Goal: Check status: Check status

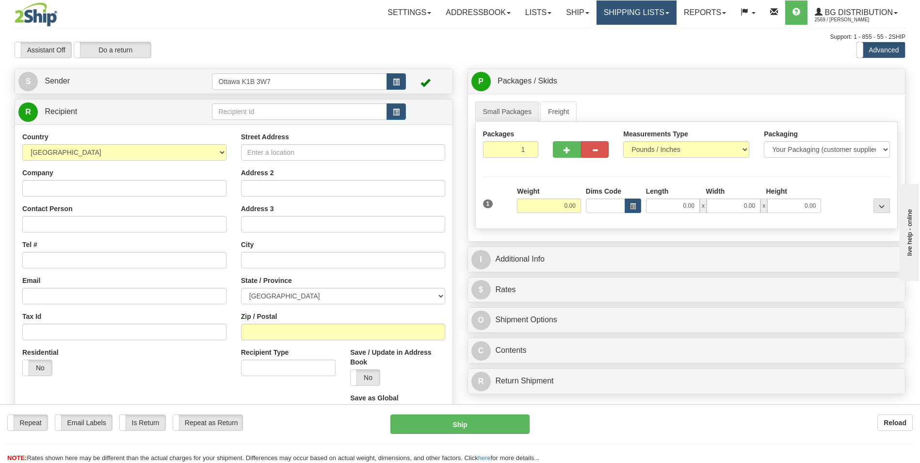
click at [621, 15] on link "Shipping lists" at bounding box center [636, 12] width 80 height 24
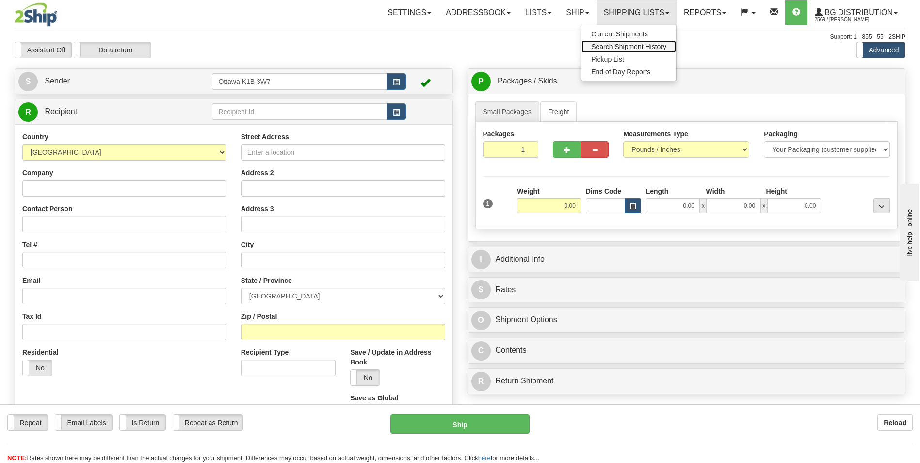
click at [621, 47] on span "Search Shipment History" at bounding box center [628, 47] width 75 height 8
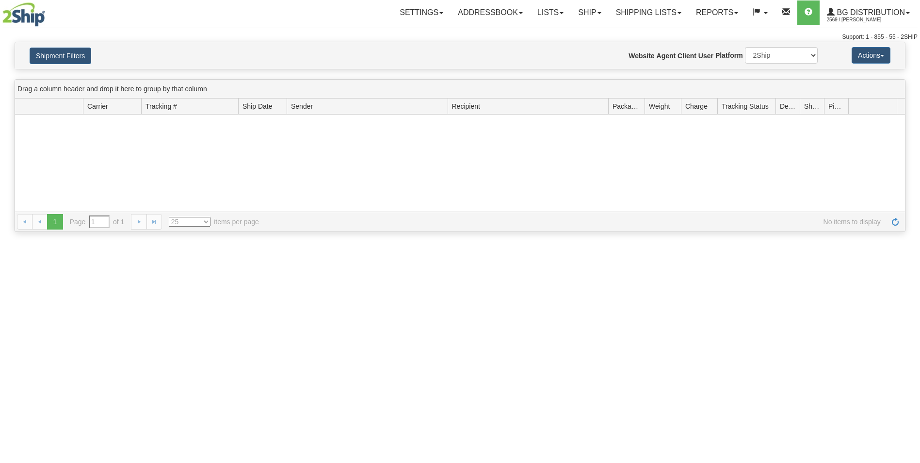
type input "From [DATE] To [DATE]"
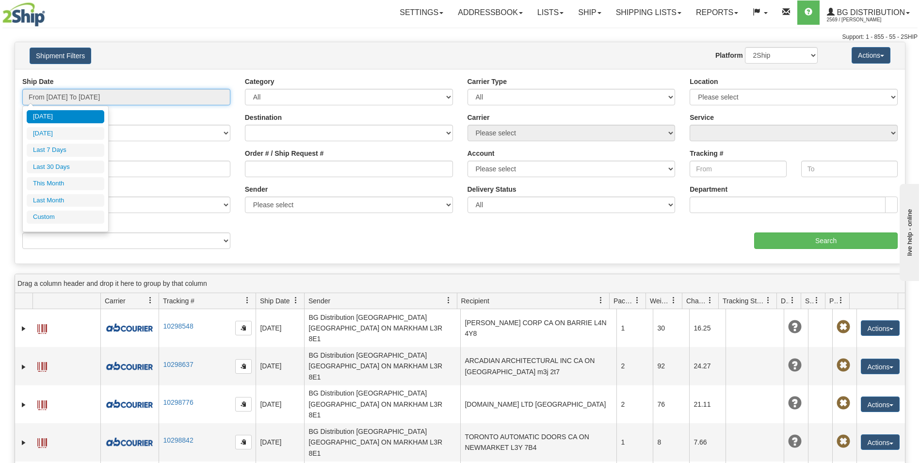
click at [96, 96] on input "From 08/28/2025 To 08/29/2025" at bounding box center [126, 97] width 208 height 16
type input "08/28/2025"
type input "08/23/2025"
type input "[DATE]"
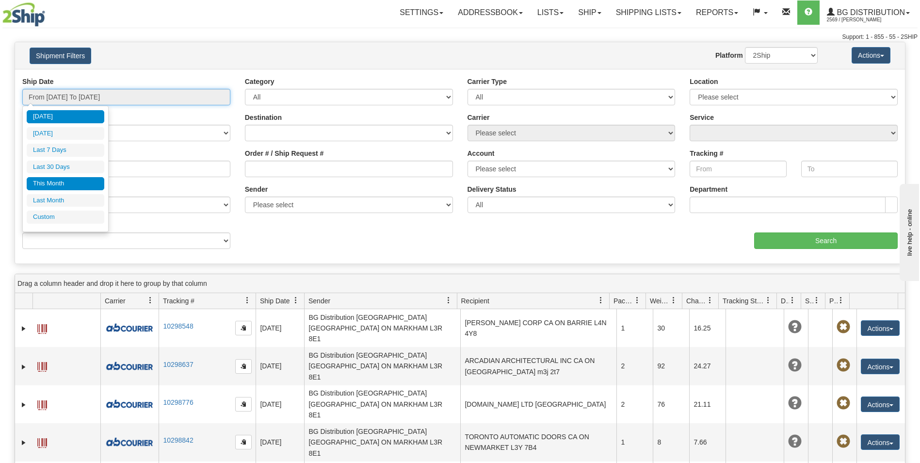
type input "[DATE]"
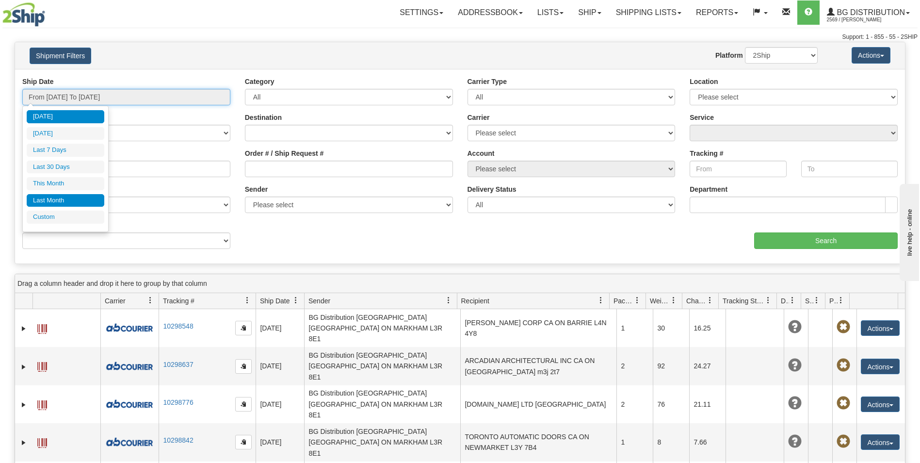
type input "[DATE]"
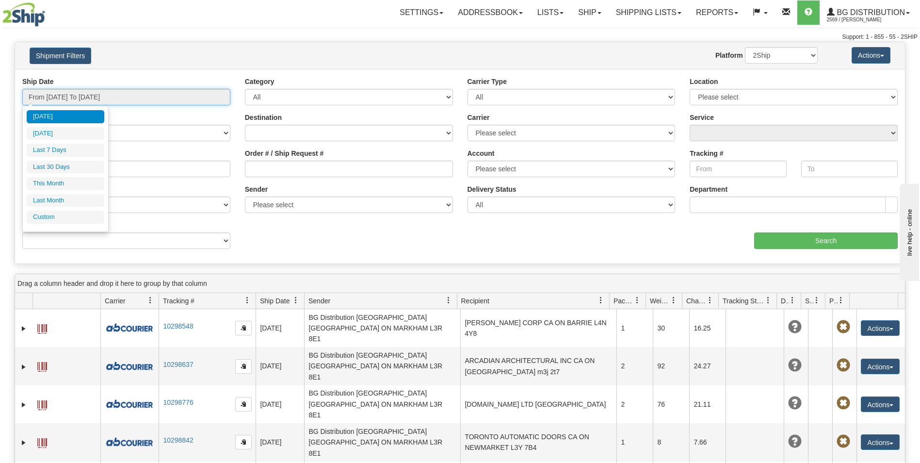
type input "[DATE]"
click at [60, 214] on li "Custom" at bounding box center [66, 216] width 78 height 13
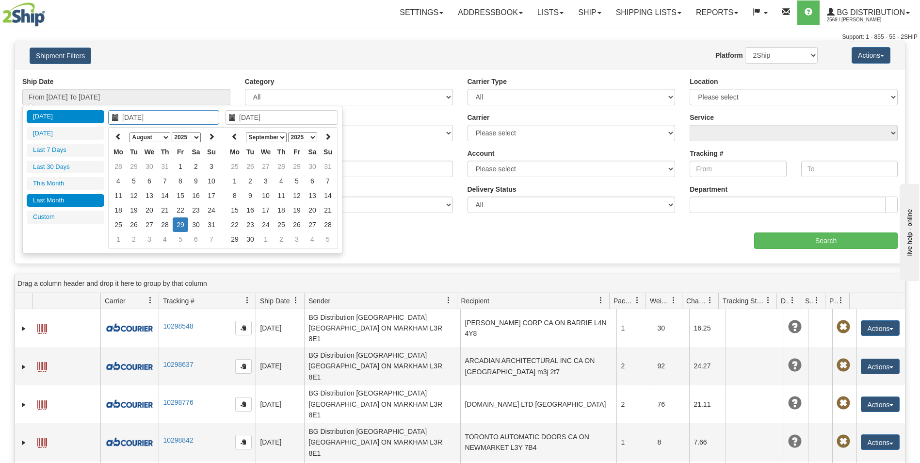
type input "07/01/2025"
type input "07/31/2025"
type input "08/29/2025"
type input "08/15/2025"
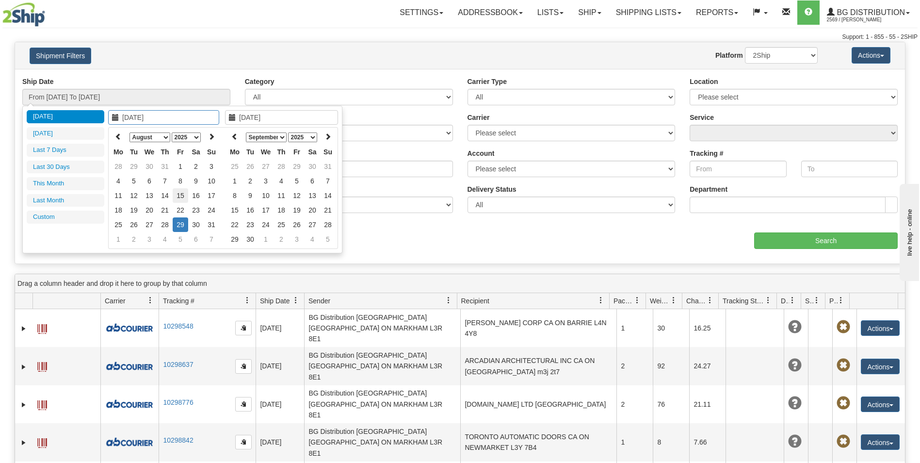
click at [180, 198] on td "15" at bounding box center [181, 195] width 16 height 15
click at [234, 135] on icon at bounding box center [234, 136] width 7 height 7
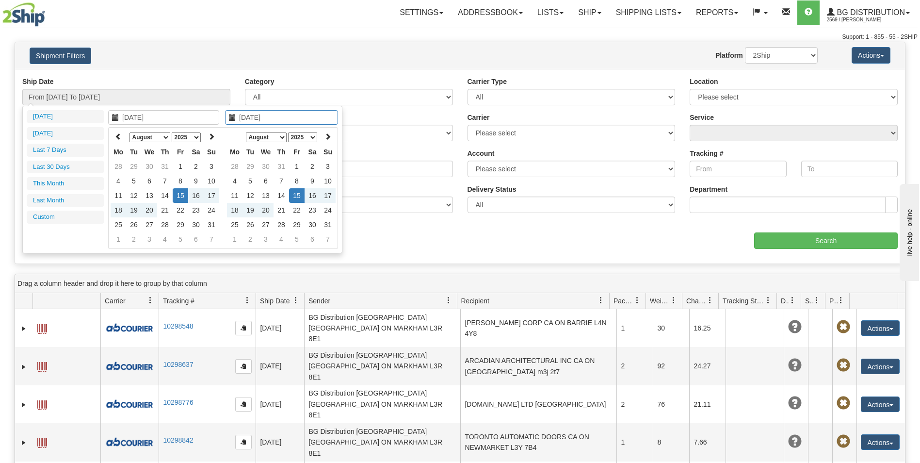
type input "08/15/2025"
click at [295, 196] on td "15" at bounding box center [297, 195] width 16 height 15
type input "From 08/15/2025 To 08/15/2025"
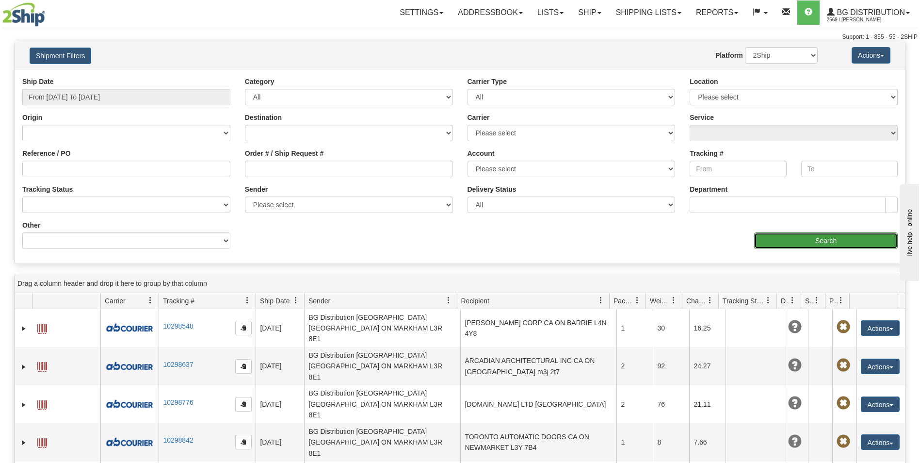
click at [833, 240] on input "Search" at bounding box center [826, 240] width 144 height 16
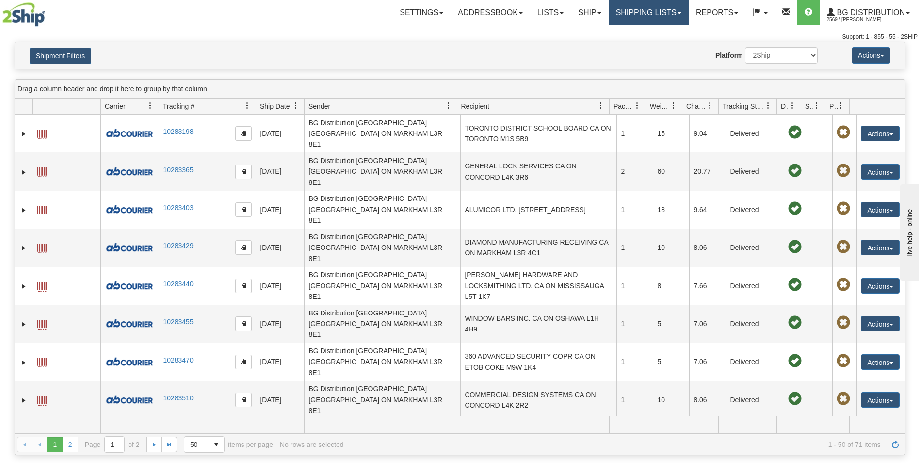
click at [682, 18] on link "Shipping lists" at bounding box center [649, 12] width 80 height 24
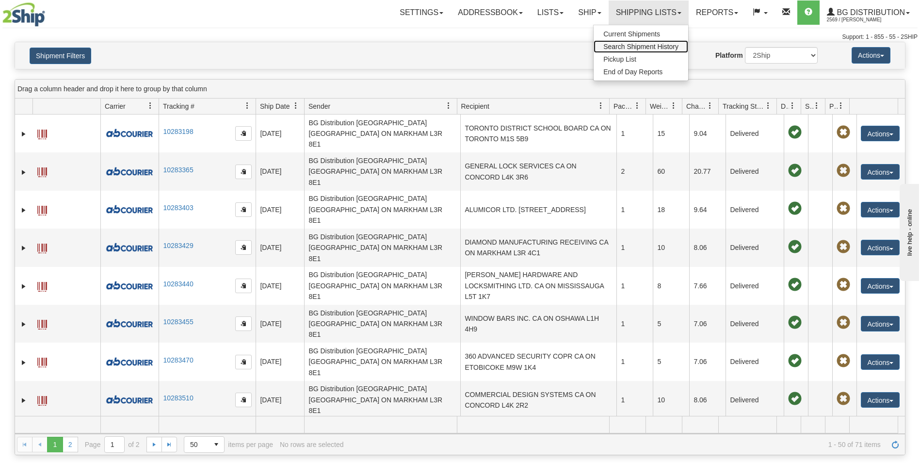
click at [644, 52] on link "Search Shipment History" at bounding box center [641, 46] width 95 height 13
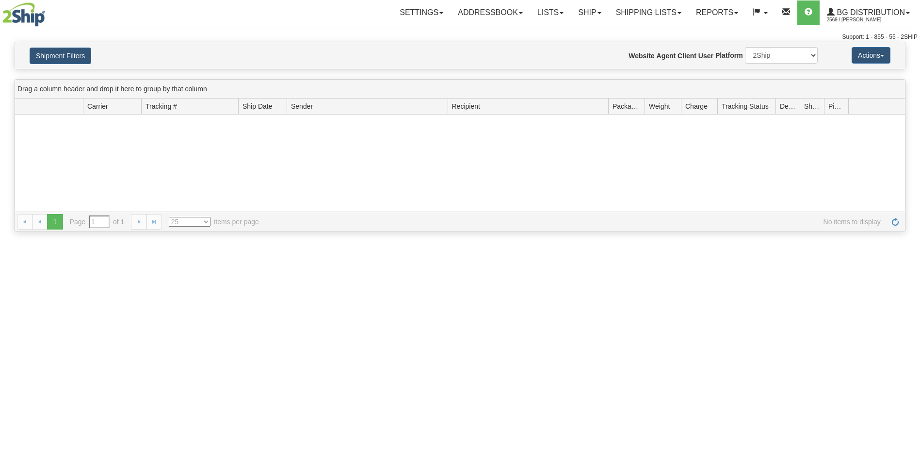
type input "From [DATE] To [DATE]"
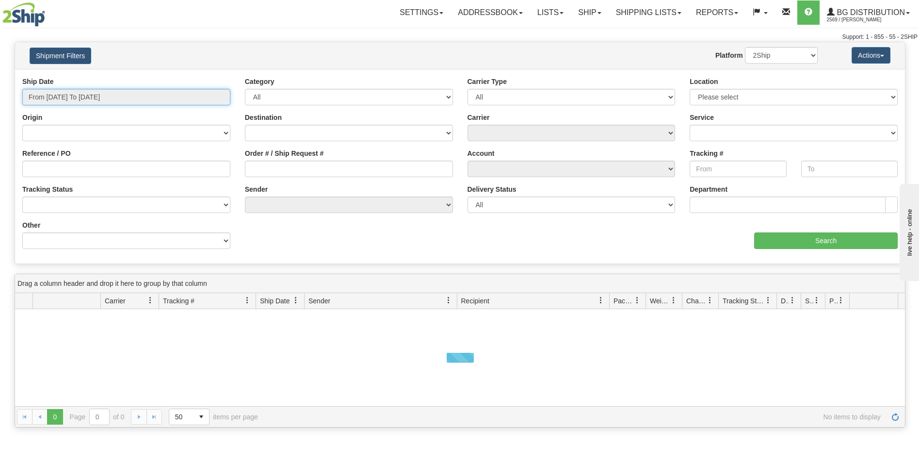
type input "08/29/2025"
click at [110, 100] on input "From 08/28/2025 To 08/29/2025" at bounding box center [126, 97] width 208 height 16
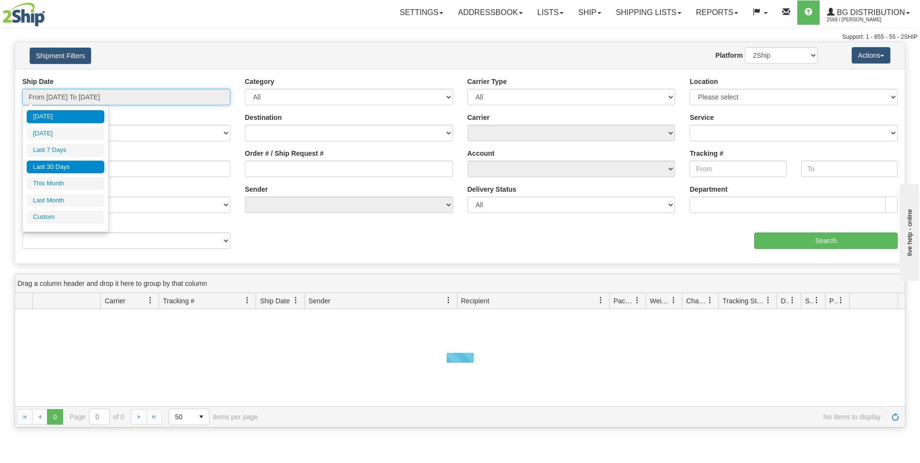
type input "08/28/2025"
type input "[DATE]"
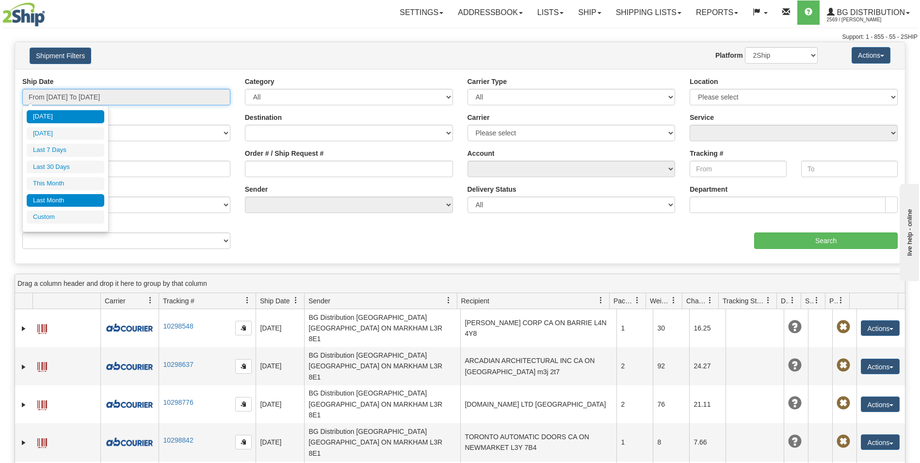
type input "[DATE]"
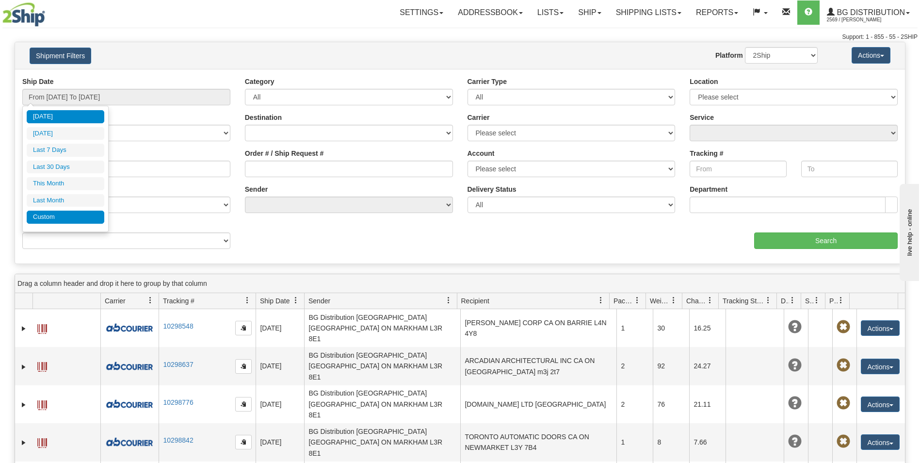
click at [47, 216] on li "Custom" at bounding box center [66, 216] width 78 height 13
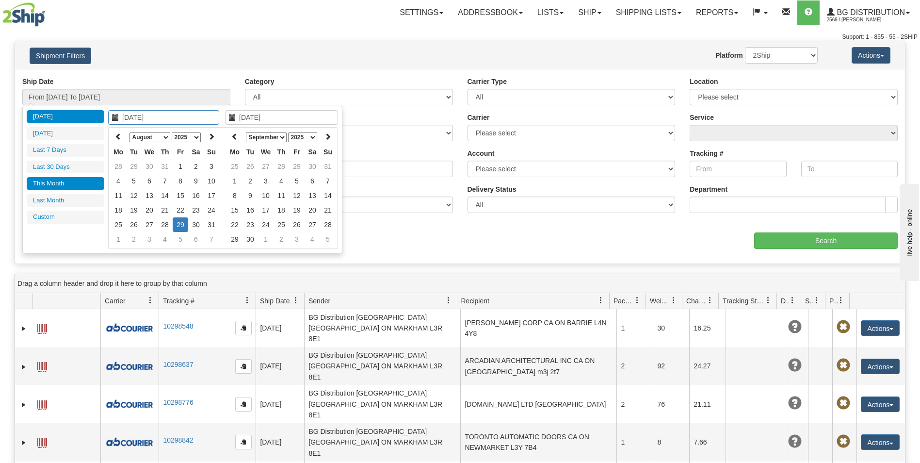
type input "08/01/2025"
type input "[DATE]"
type input "08/15/2025"
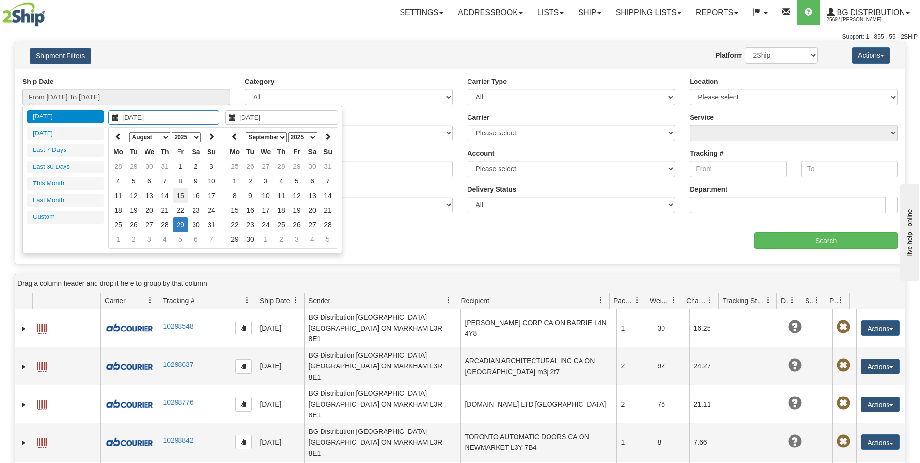
click at [179, 197] on td "15" at bounding box center [181, 195] width 16 height 15
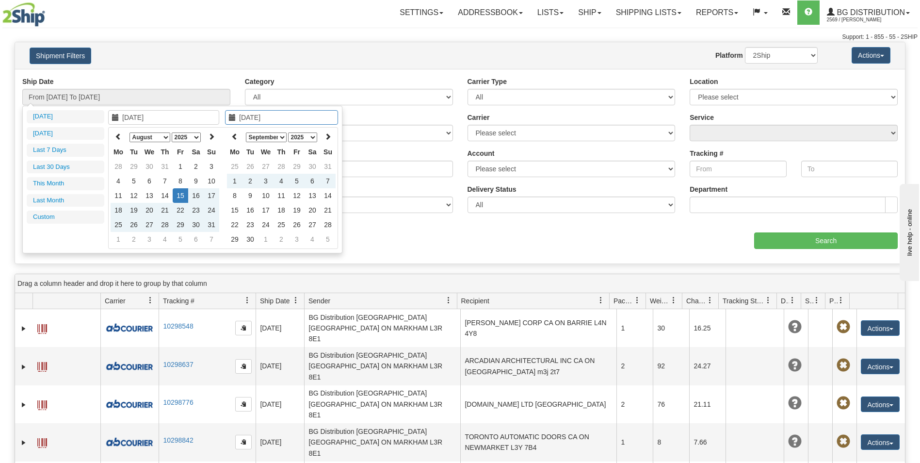
type input "08/11/2025"
type input "08/01/2025"
type input "[DATE]"
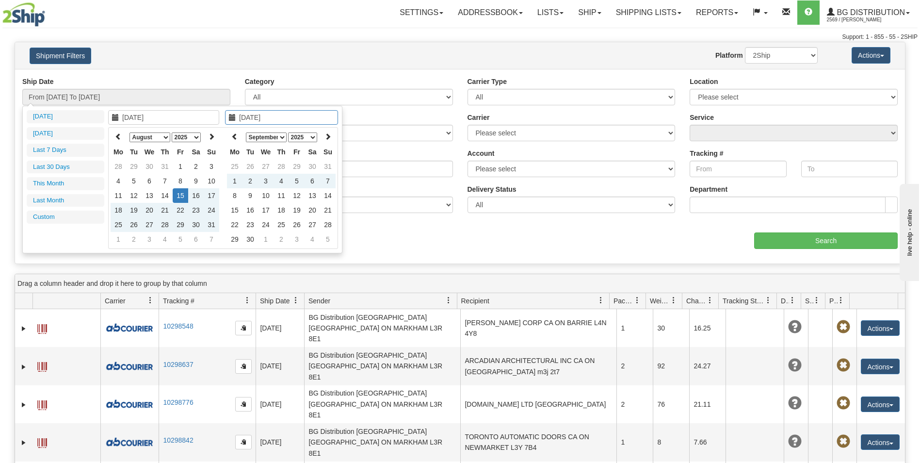
type input "08/15/2025"
type input "08/14/2025"
click at [168, 195] on td "14" at bounding box center [165, 195] width 16 height 15
type input "08/14/2025"
click at [233, 135] on icon at bounding box center [234, 136] width 7 height 7
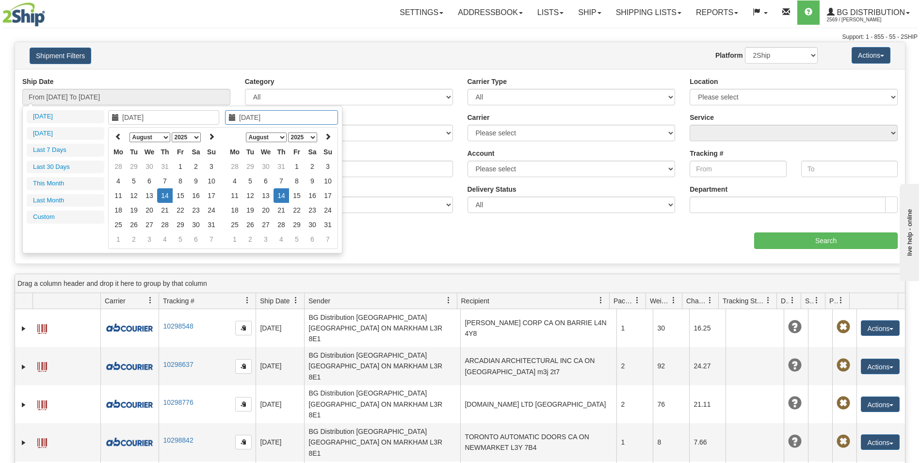
type input "08/14/2025"
click at [285, 197] on td "14" at bounding box center [281, 195] width 16 height 15
type input "From 08/14/2025 To 08/14/2025"
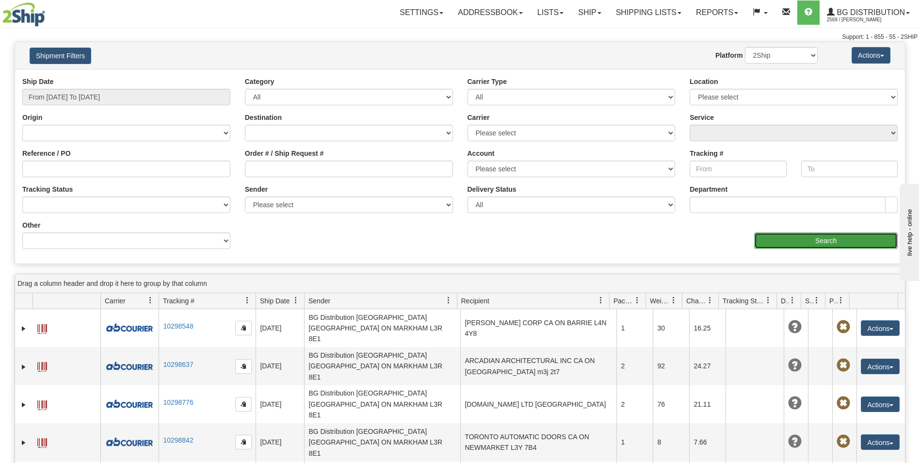
click at [805, 245] on input "Search" at bounding box center [826, 240] width 144 height 16
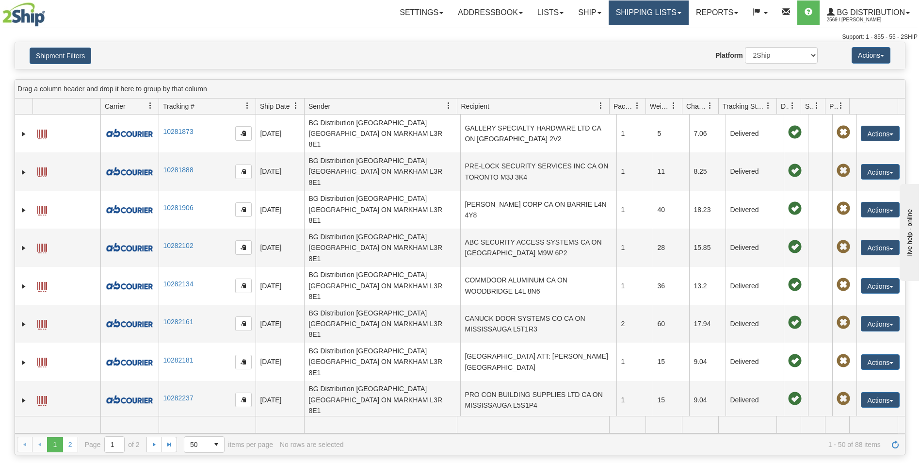
click at [634, 11] on link "Shipping lists" at bounding box center [649, 12] width 80 height 24
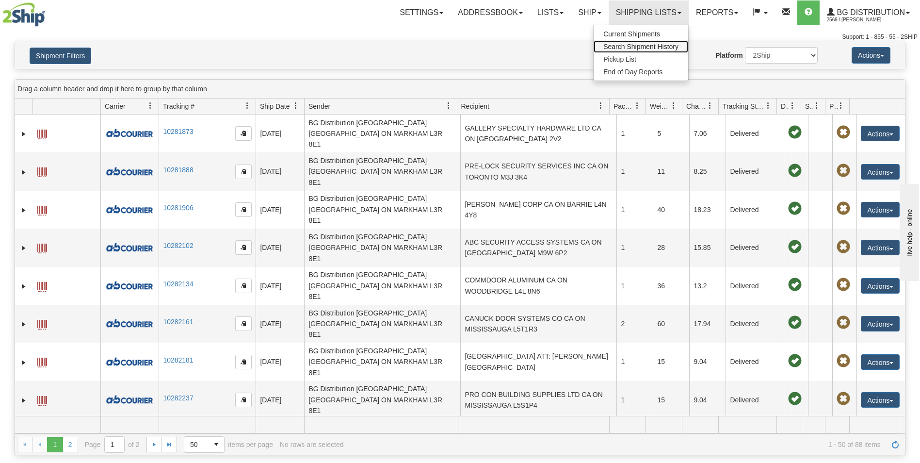
click at [629, 47] on span "Search Shipment History" at bounding box center [640, 47] width 75 height 8
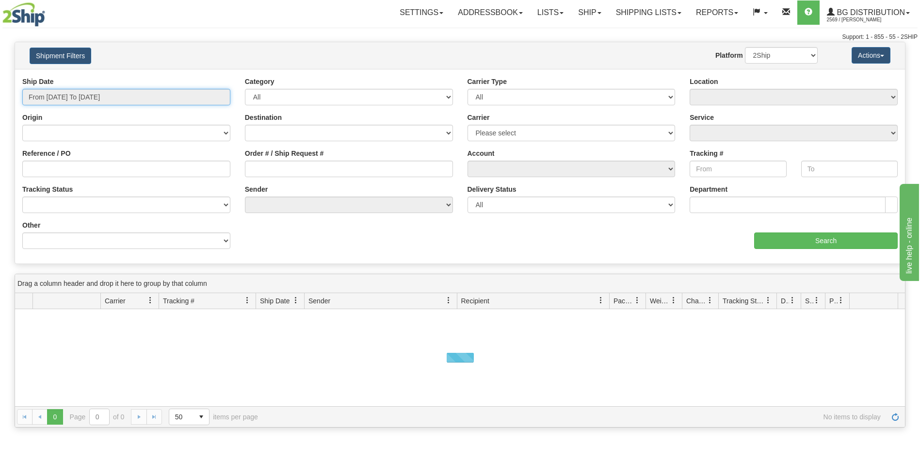
type input "[DATE]"
click at [108, 99] on input "From 08/28/2025 To 08/29/2025" at bounding box center [126, 97] width 208 height 16
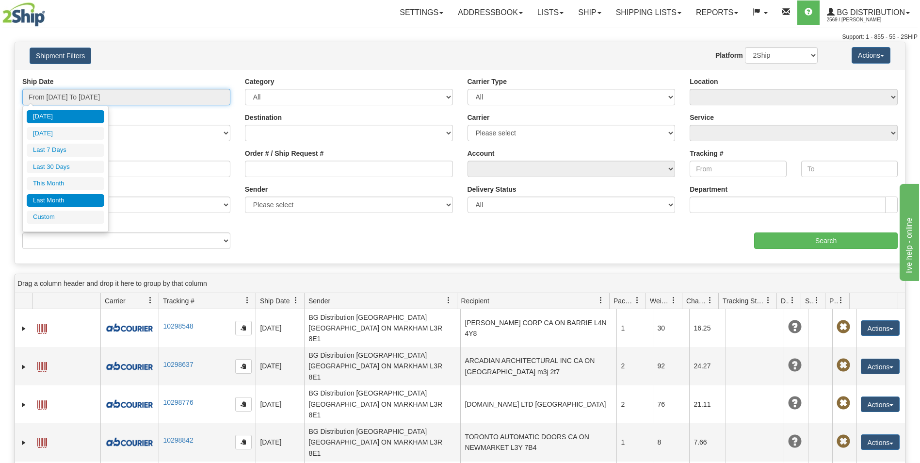
type input "07/01/2025"
type input "07/31/2025"
type input "[DATE]"
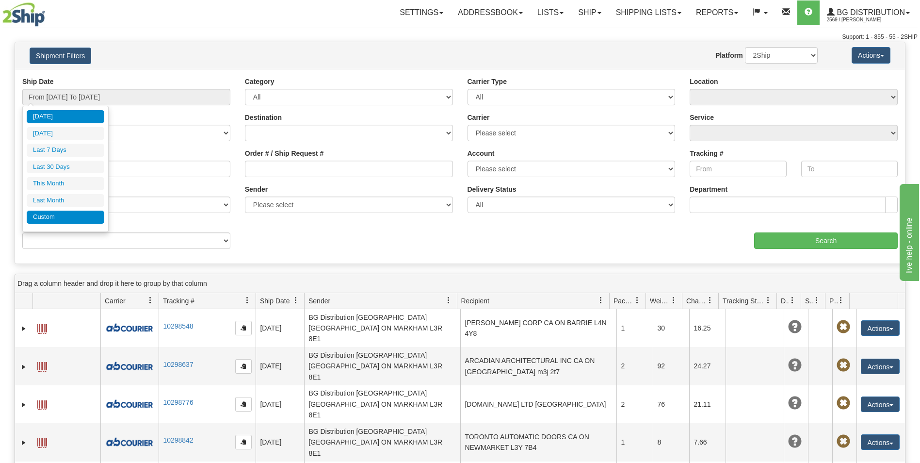
click at [51, 215] on li "Custom" at bounding box center [66, 216] width 78 height 13
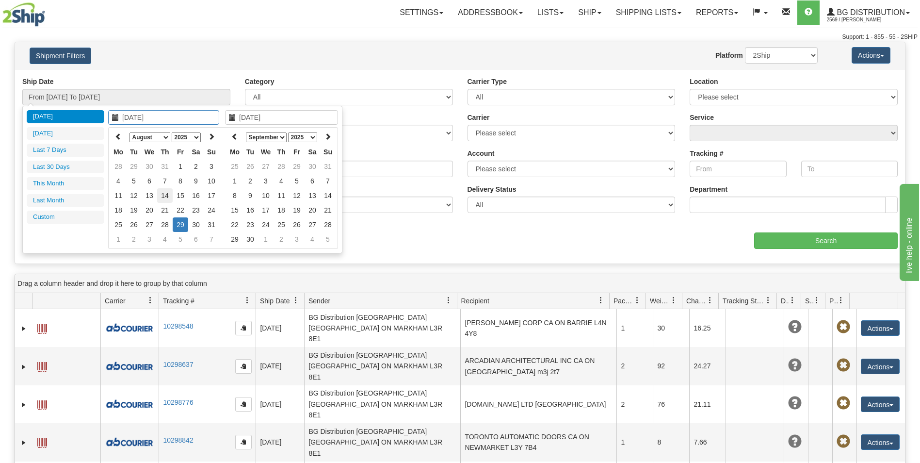
type input "[DATE]"
click at [164, 195] on td "14" at bounding box center [165, 195] width 16 height 15
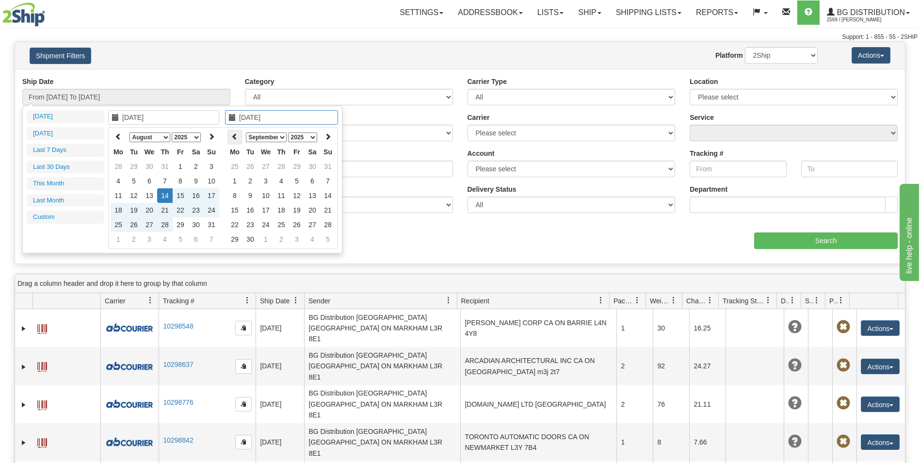
click at [234, 136] on icon at bounding box center [234, 136] width 7 height 7
type input "08/14/2025"
click at [282, 193] on td "14" at bounding box center [281, 195] width 16 height 15
type input "From 08/14/2025 To 08/14/2025"
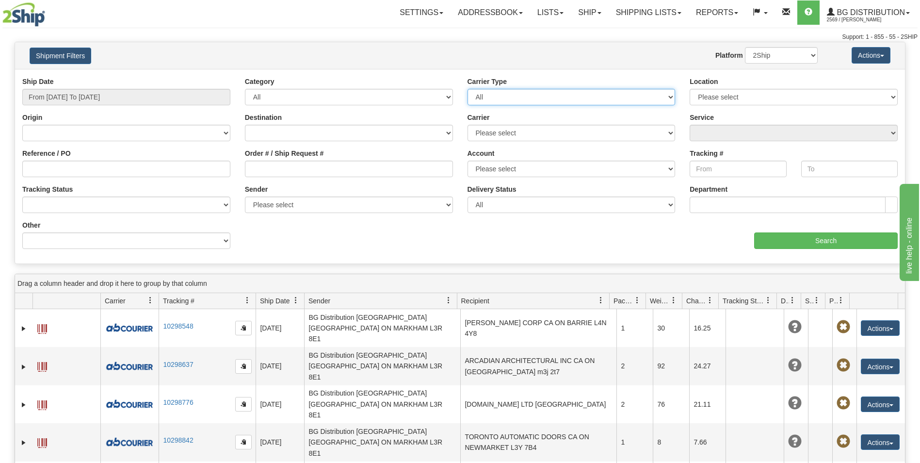
click at [580, 96] on select "All Most Common Small Package (Parcel / Courier) International Less Than Truckl…" at bounding box center [571, 97] width 208 height 16
click at [548, 93] on select "All Most Common Small Package (Parcel / Courier) International Less Than Truckl…" at bounding box center [571, 97] width 208 height 16
click at [790, 97] on select "Please select [GEOGRAPHIC_DATA] K1B 3W7 [GEOGRAPHIC_DATA] [GEOGRAPHIC_DATA] [GE…" at bounding box center [794, 97] width 208 height 16
select select "5436"
click at [690, 89] on select "Please select [GEOGRAPHIC_DATA] K1B 3W7 [GEOGRAPHIC_DATA] [GEOGRAPHIC_DATA] [GE…" at bounding box center [794, 97] width 208 height 16
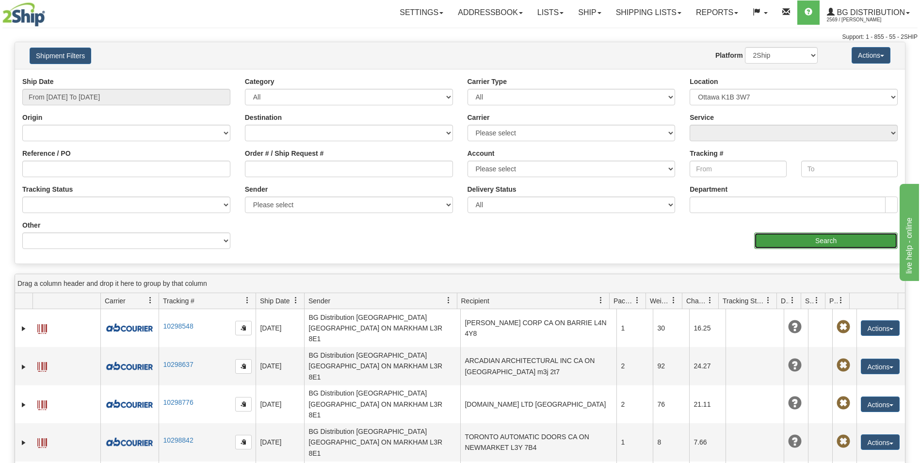
click at [811, 241] on input "Search" at bounding box center [826, 240] width 144 height 16
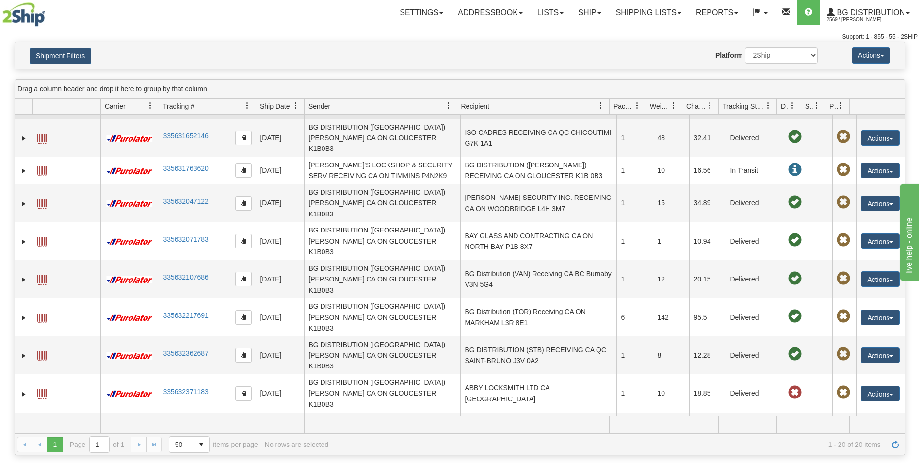
scroll to position [194, 0]
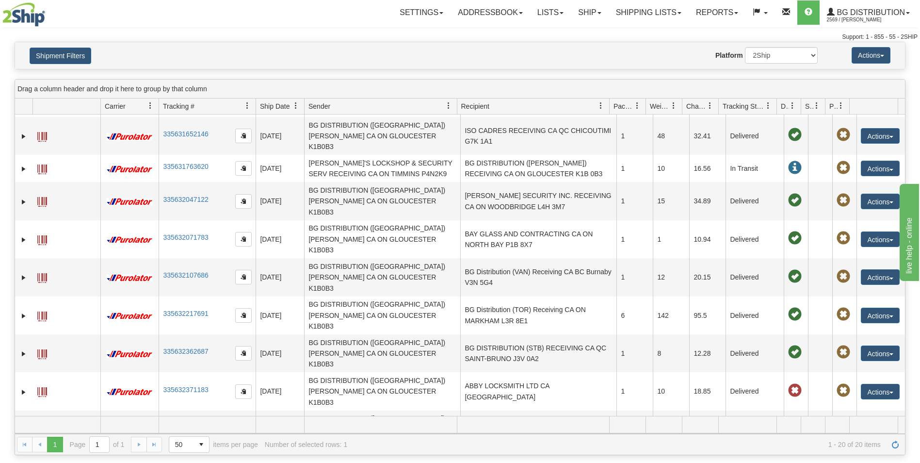
scroll to position [21, 0]
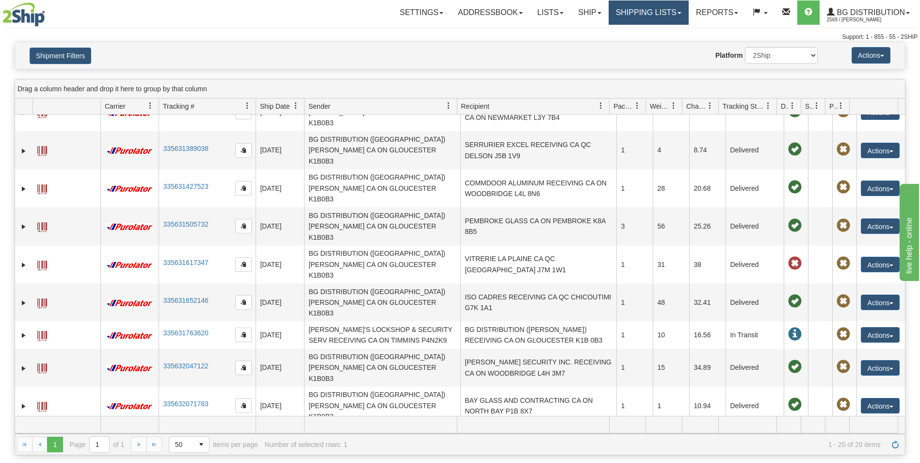
click at [644, 14] on link "Shipping lists" at bounding box center [649, 12] width 80 height 24
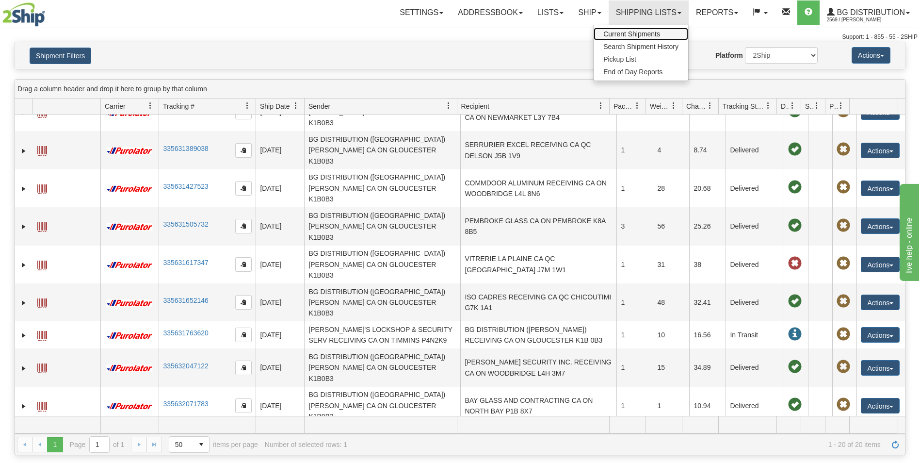
click at [638, 36] on span "Current Shipments" at bounding box center [631, 34] width 57 height 8
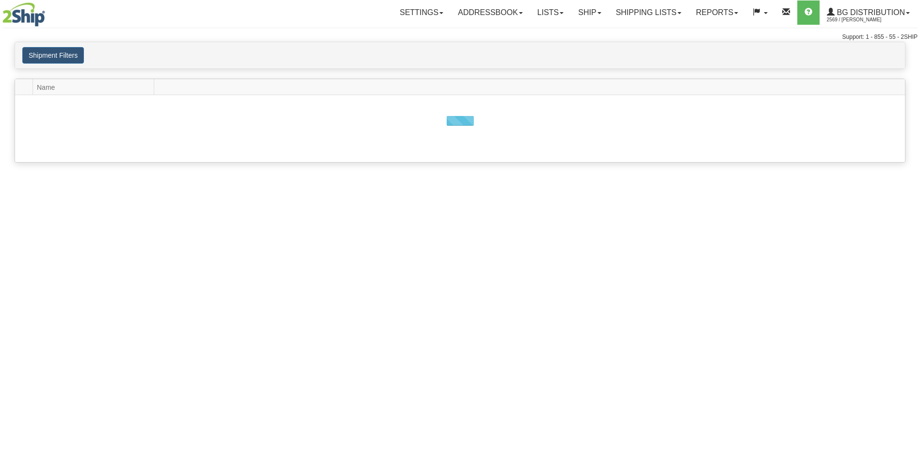
click at [640, 10] on link "Shipping lists" at bounding box center [649, 12] width 80 height 24
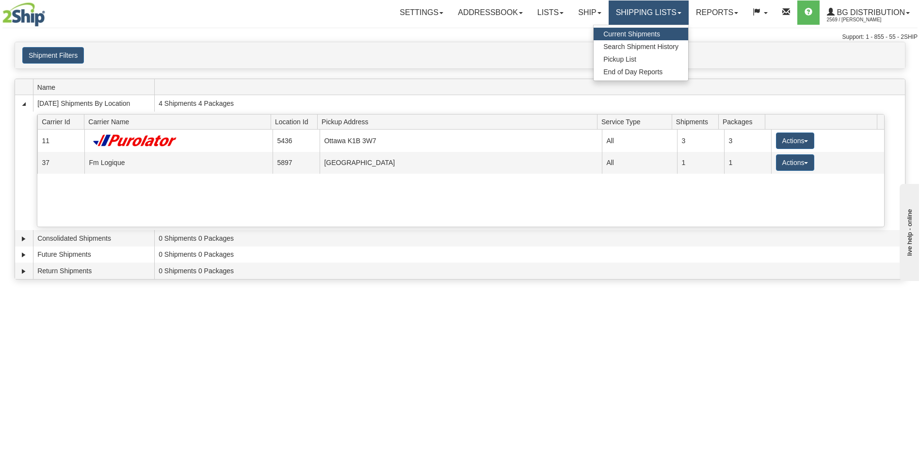
click at [657, 11] on link "Shipping lists" at bounding box center [649, 12] width 80 height 24
click at [646, 48] on span "Search Shipment History" at bounding box center [640, 47] width 75 height 8
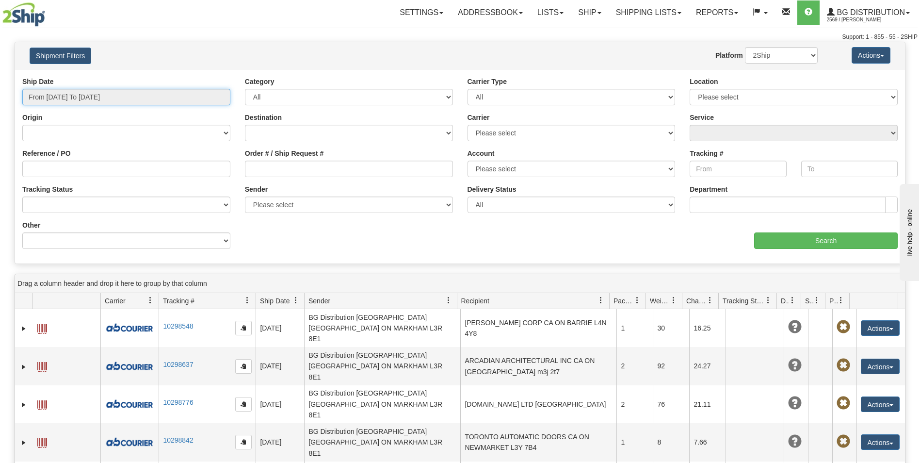
type input "[DATE]"
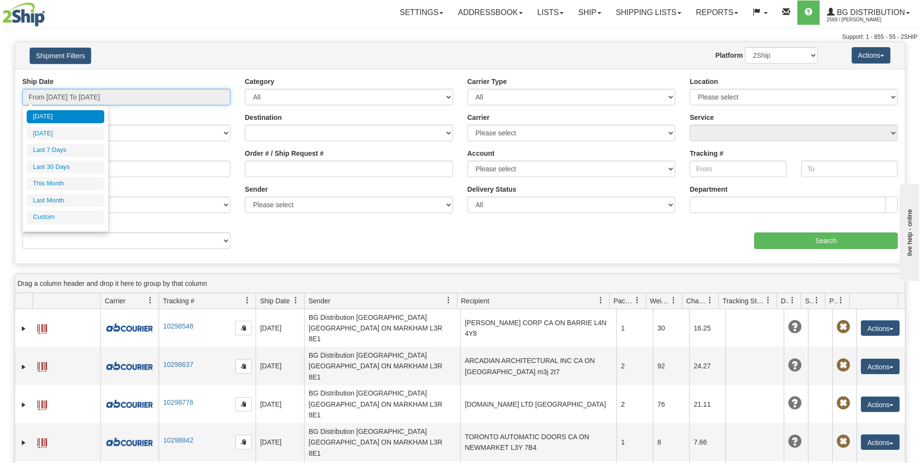
click at [155, 94] on input "From [DATE] To [DATE]" at bounding box center [126, 97] width 208 height 16
type input "[DATE]"
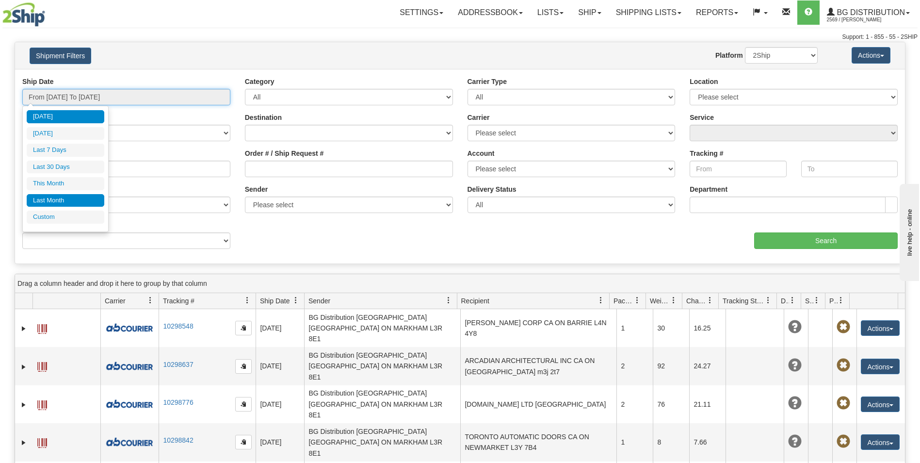
type input "08/01/2025"
type input "[DATE]"
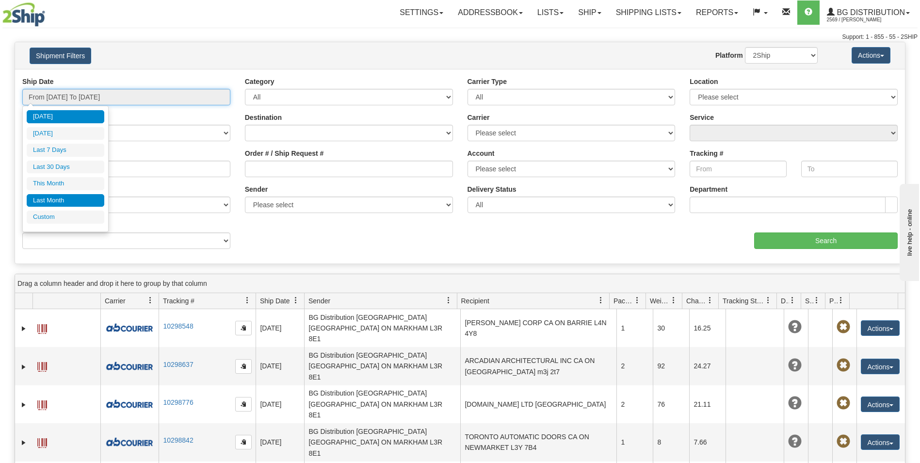
type input "[DATE]"
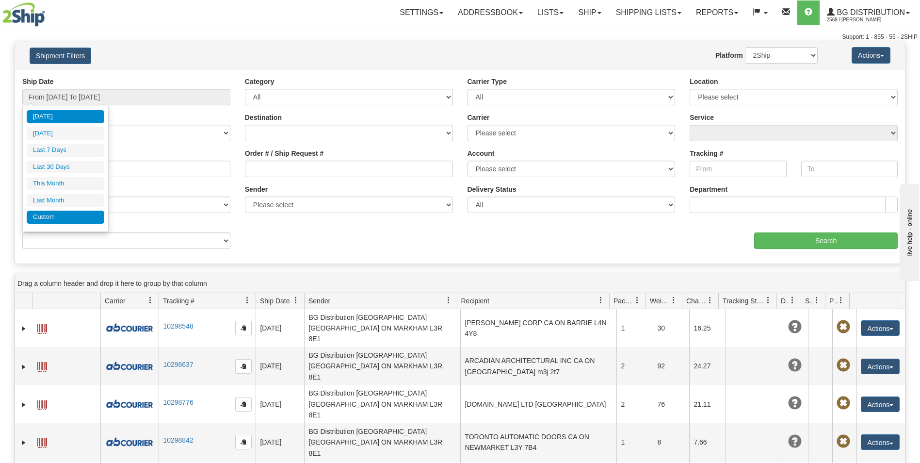
click at [55, 218] on li "Custom" at bounding box center [66, 216] width 78 height 13
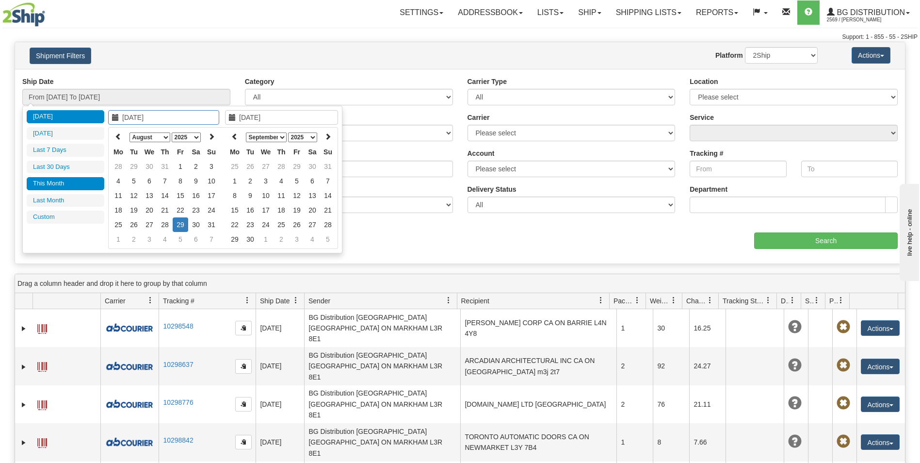
type input "[DATE]"
type input "08/01/2025"
type input "[DATE]"
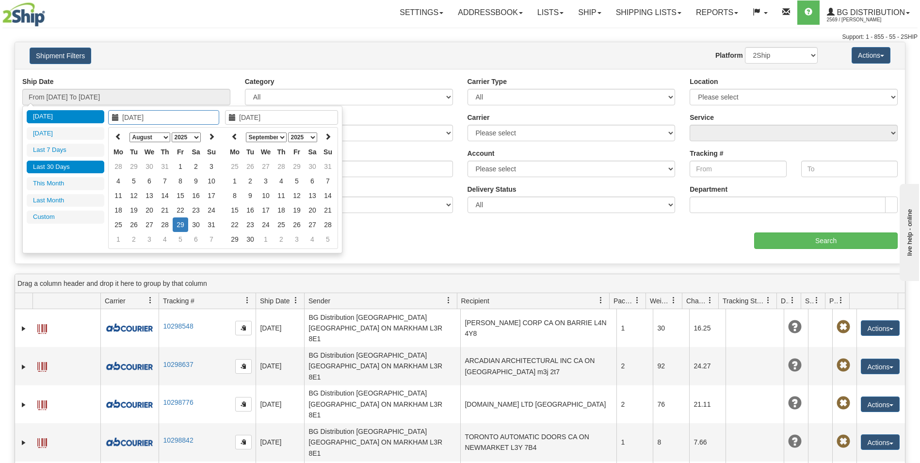
type input "[DATE]"
click at [151, 209] on td "20" at bounding box center [150, 210] width 16 height 15
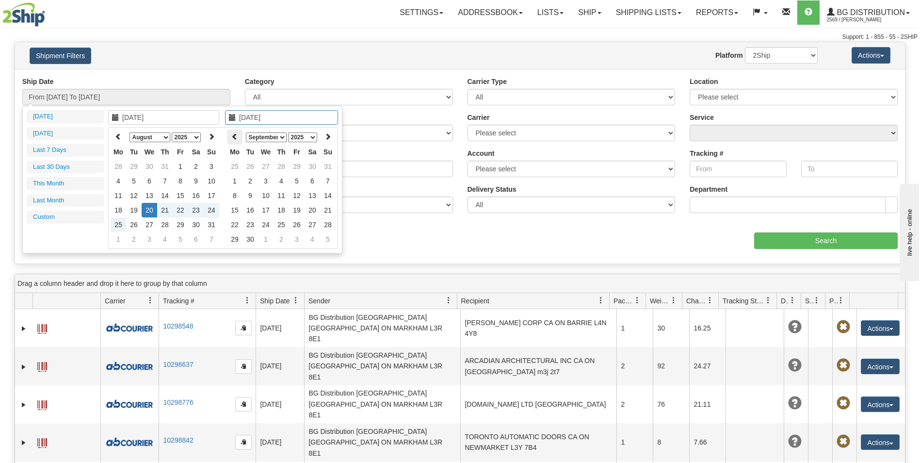
click at [236, 137] on icon at bounding box center [234, 136] width 7 height 7
type input "[DATE]"
click at [267, 211] on td "20" at bounding box center [266, 210] width 16 height 15
type input "From 08/20/2025 To 08/20/2025"
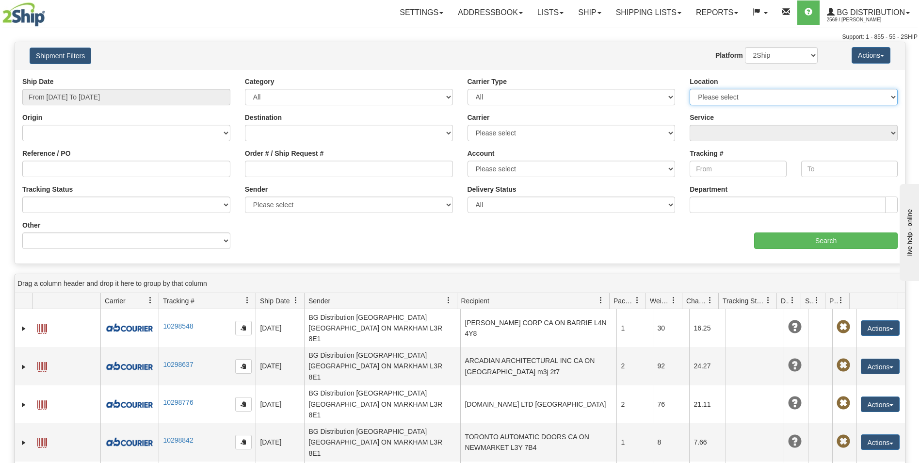
click at [763, 95] on select "Please select [GEOGRAPHIC_DATA] K1B 3W7 [GEOGRAPHIC_DATA] [GEOGRAPHIC_DATA] [GE…" at bounding box center [794, 97] width 208 height 16
select select "5436"
click at [690, 89] on select "Please select [GEOGRAPHIC_DATA] K1B 3W7 [GEOGRAPHIC_DATA] [GEOGRAPHIC_DATA] [GE…" at bounding box center [794, 97] width 208 height 16
click at [800, 242] on input "Search" at bounding box center [826, 240] width 144 height 16
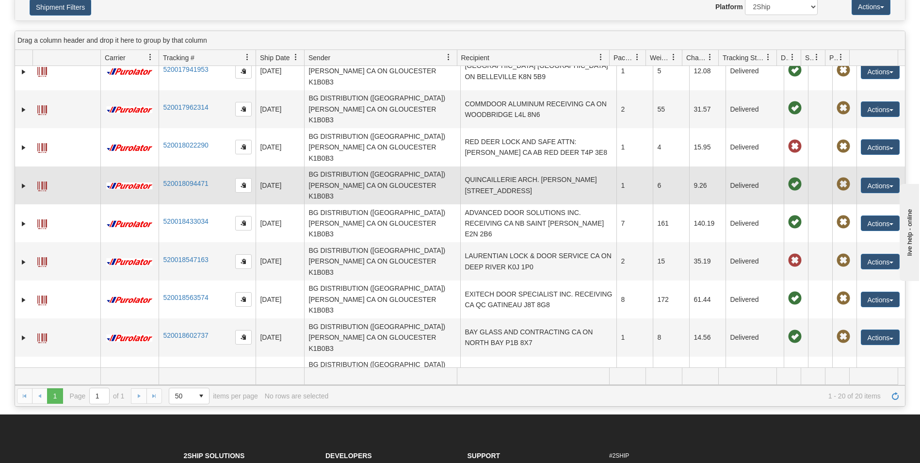
scroll to position [193, 0]
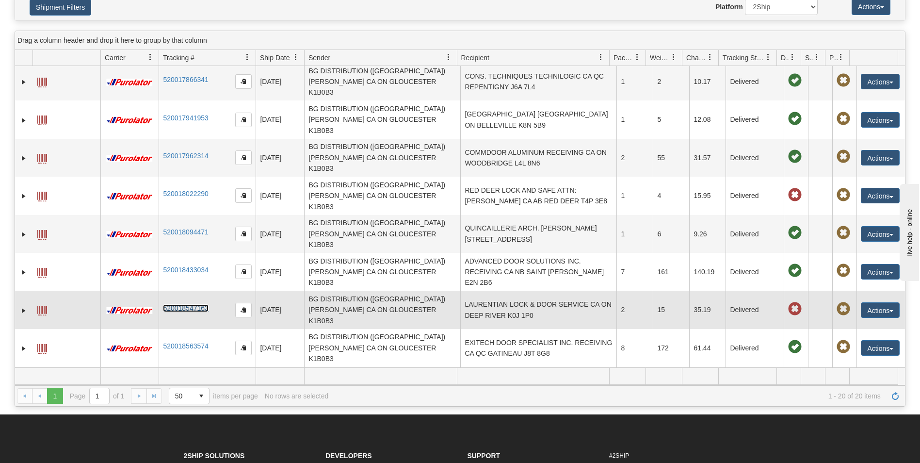
click at [176, 304] on link "520018547163" at bounding box center [185, 308] width 45 height 8
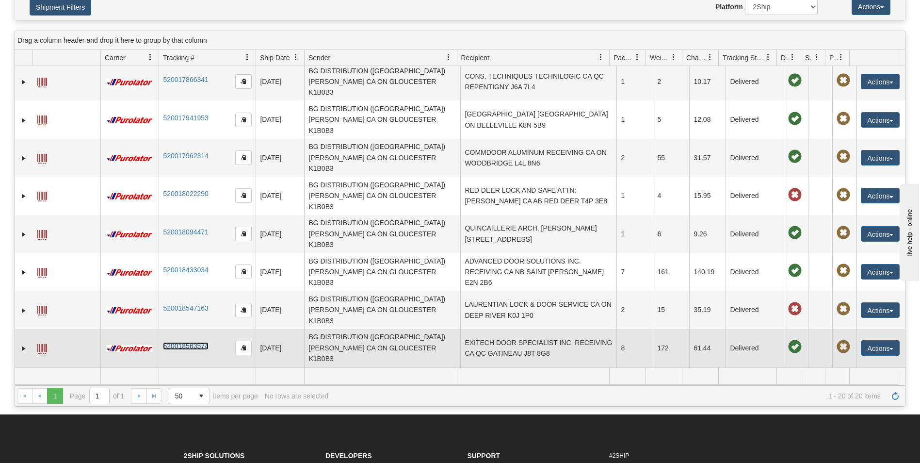
click at [184, 342] on link "520018563574" at bounding box center [185, 346] width 45 height 8
click at [185, 342] on link "520018563574" at bounding box center [185, 346] width 45 height 8
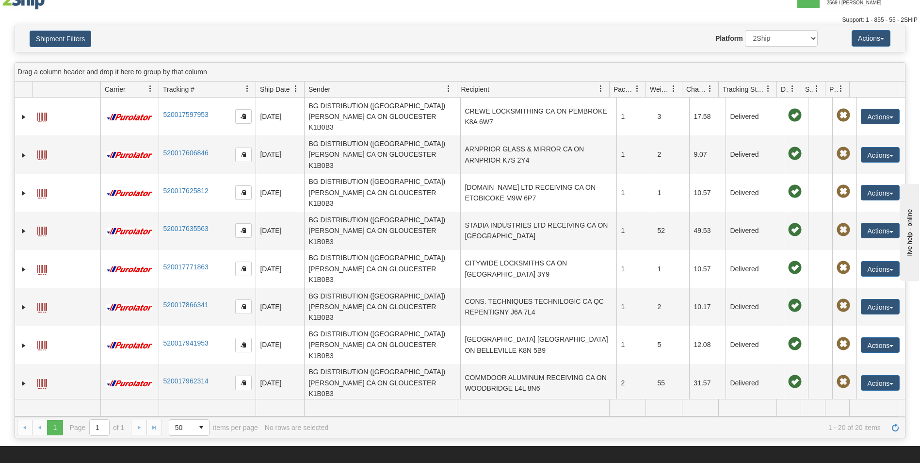
scroll to position [0, 0]
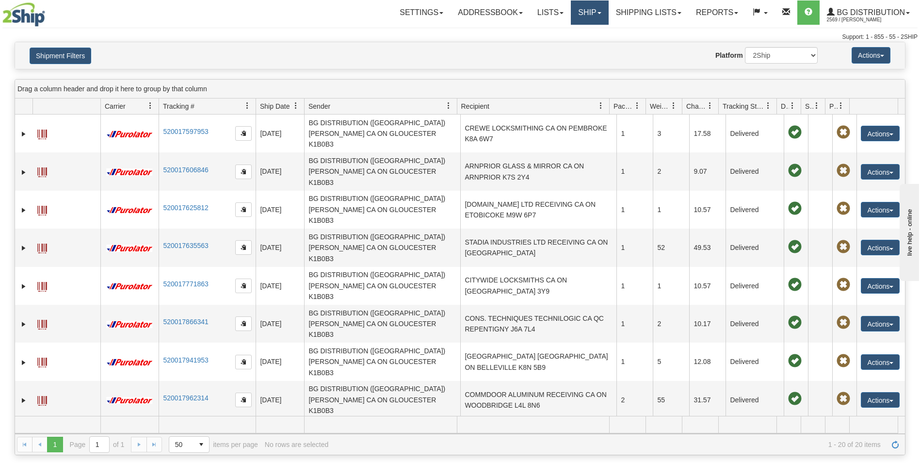
click at [587, 14] on link "Ship" at bounding box center [589, 12] width 37 height 24
click at [654, 14] on link "Shipping lists" at bounding box center [649, 12] width 80 height 24
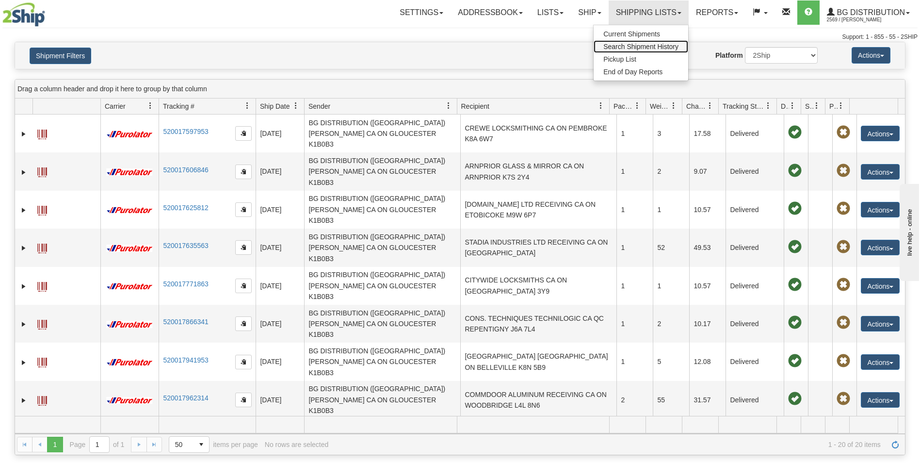
click at [650, 48] on span "Search Shipment History" at bounding box center [640, 47] width 75 height 8
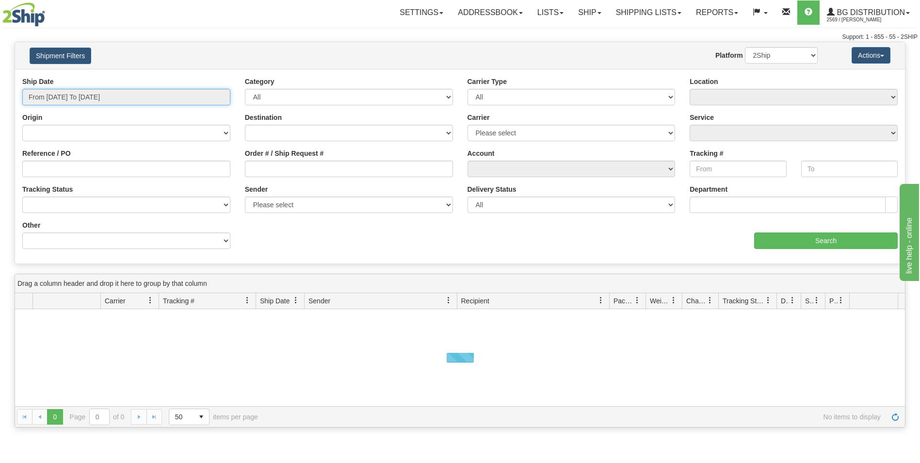
type input "[DATE]"
click at [183, 96] on input "From [DATE] To [DATE]" at bounding box center [126, 97] width 208 height 16
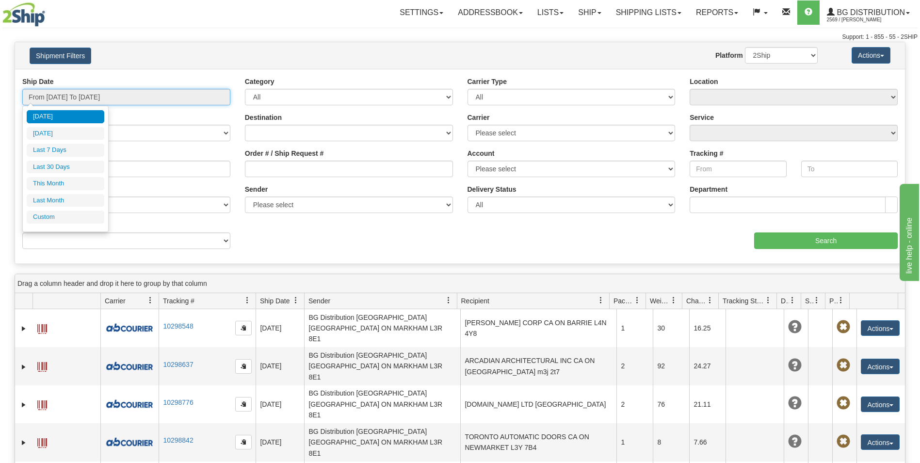
type input "[DATE]"
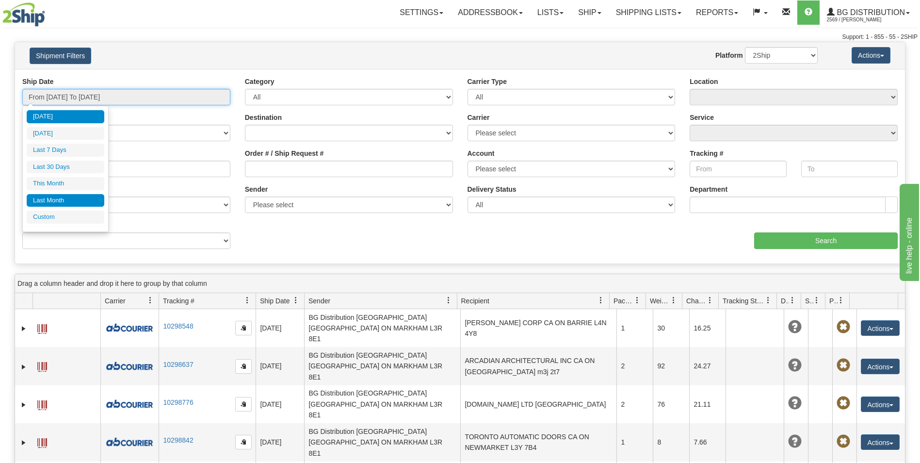
type input "[DATE]"
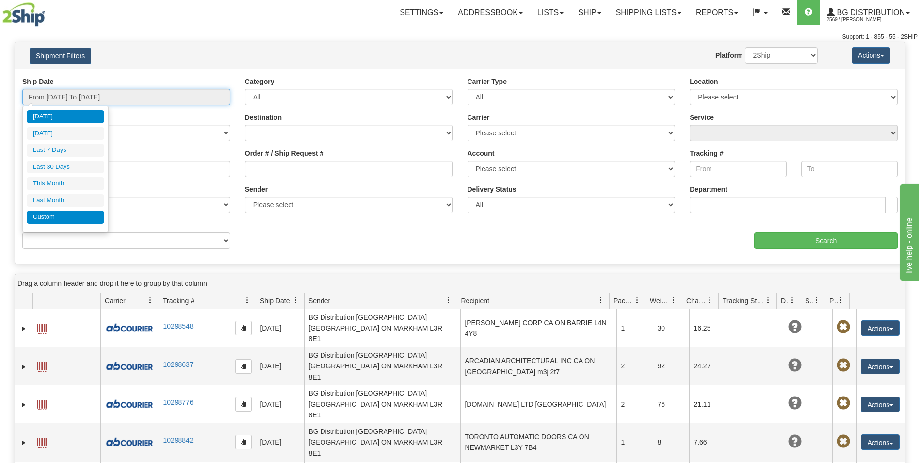
type input "[DATE]"
click at [63, 220] on li "Custom" at bounding box center [66, 216] width 78 height 13
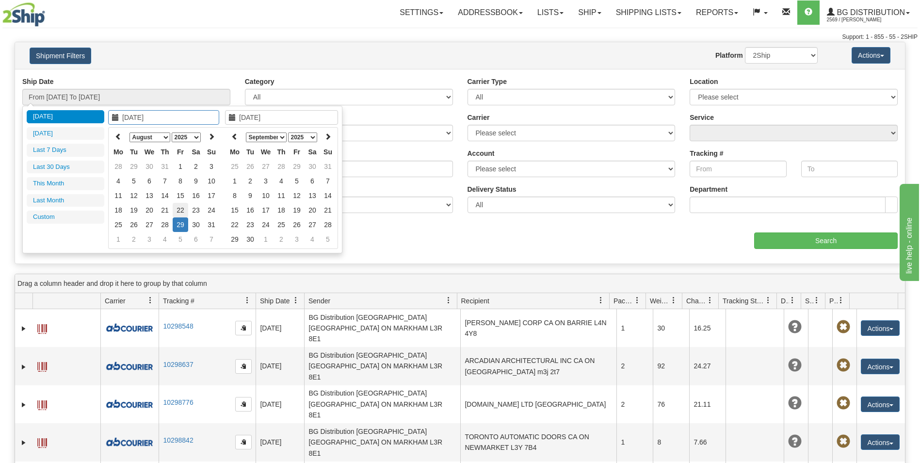
type input "[DATE]"
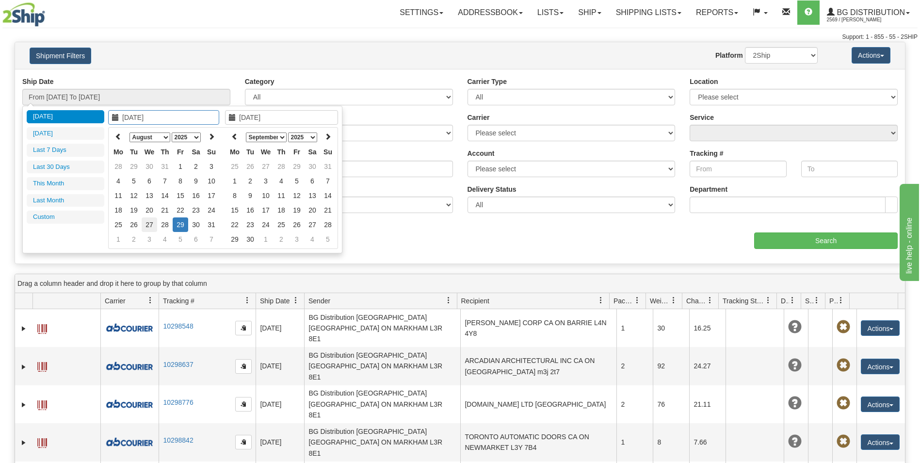
click at [151, 226] on td "27" at bounding box center [150, 224] width 16 height 15
click at [235, 134] on icon at bounding box center [234, 136] width 7 height 7
type input "[DATE]"
click at [268, 226] on td "27" at bounding box center [266, 224] width 16 height 15
type input "From [DATE] To [DATE]"
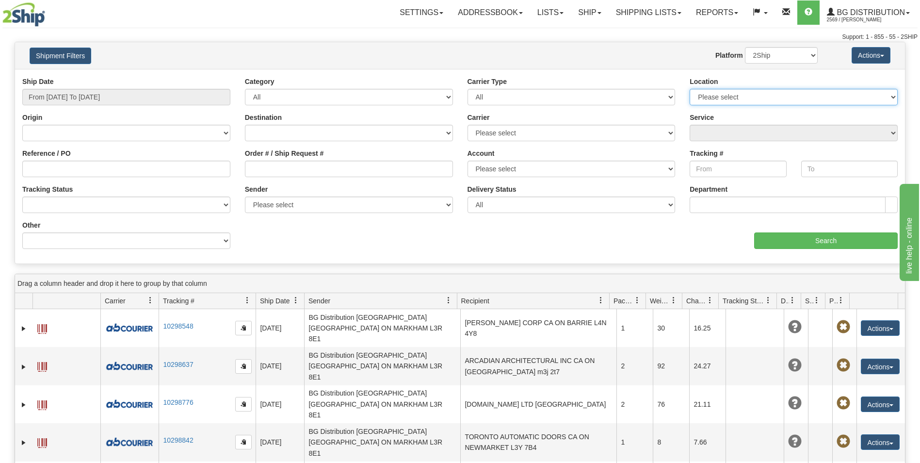
click at [761, 94] on select "Please select [GEOGRAPHIC_DATA] K1B 3W7 [GEOGRAPHIC_DATA] [GEOGRAPHIC_DATA] [GE…" at bounding box center [794, 97] width 208 height 16
select select "5436"
click at [690, 89] on select "Please select [GEOGRAPHIC_DATA] K1B 3W7 [GEOGRAPHIC_DATA] [GEOGRAPHIC_DATA] [GE…" at bounding box center [794, 97] width 208 height 16
click at [824, 242] on input "Search" at bounding box center [826, 240] width 144 height 16
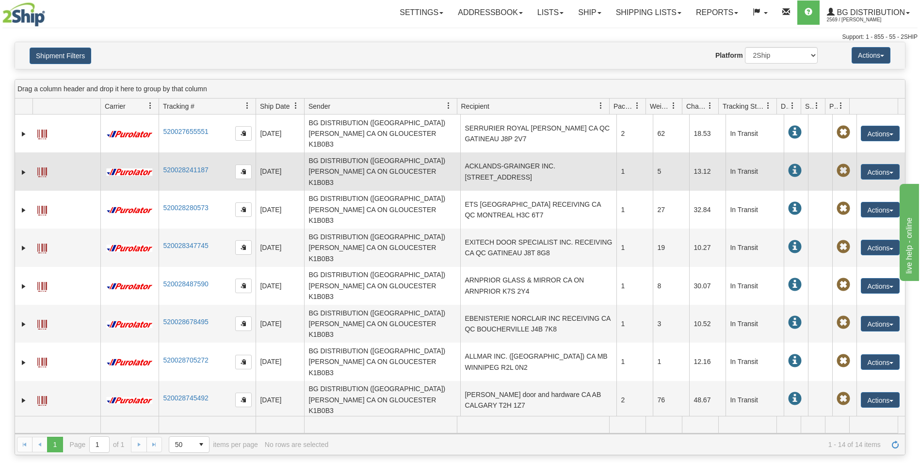
scroll to position [48, 0]
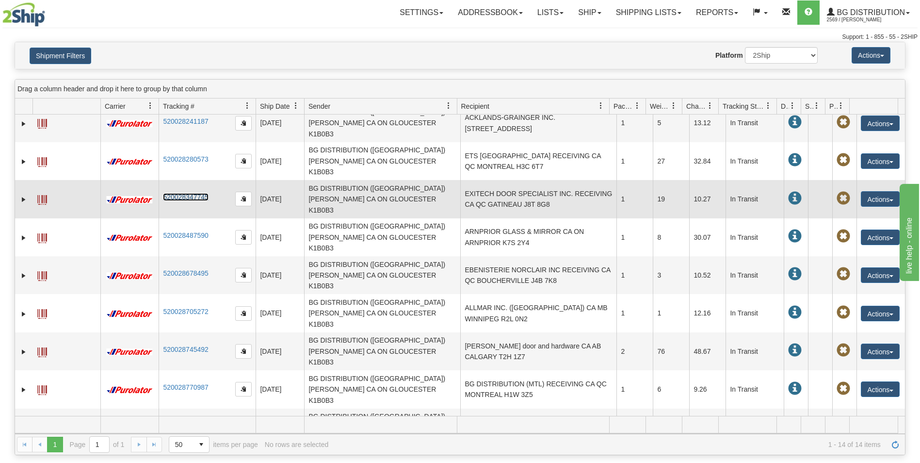
click at [184, 193] on link "520028347745" at bounding box center [185, 197] width 45 height 8
